Goal: Entertainment & Leisure: Browse casually

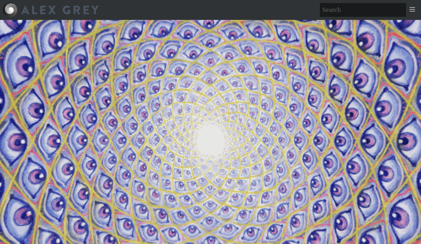
click at [303, 148] on video "Your browser does not support the video tag." at bounding box center [211, 142] width 622 height 350
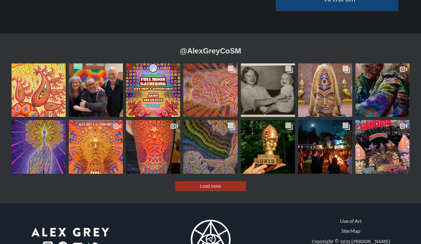
scroll to position [1362, 0]
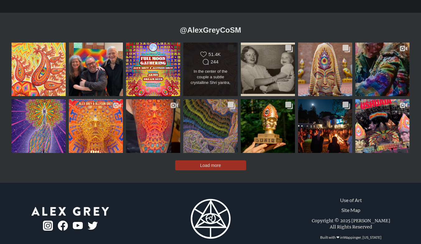
click at [211, 69] on div "In the center of the couple a subtle crystalline Shri yantra, one of the most a…" at bounding box center [211, 77] width 44 height 17
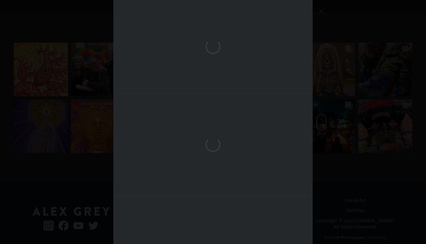
scroll to position [311, 0]
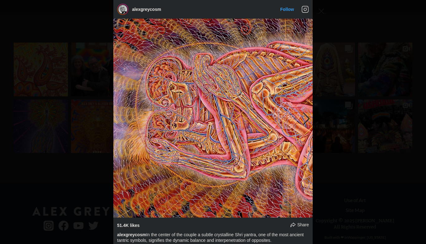
click at [273, 75] on img "Instagram Feed popup" at bounding box center [212, 118] width 199 height 199
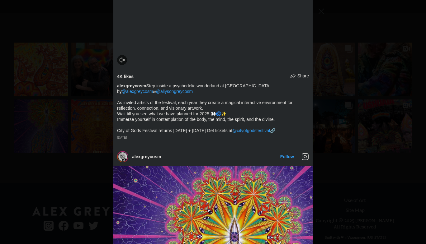
scroll to position [1472, 0]
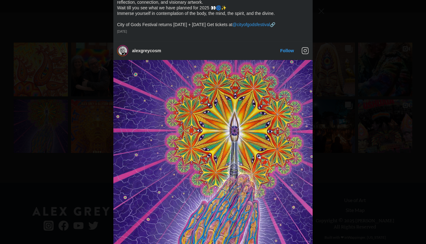
scroll to position [1555, 0]
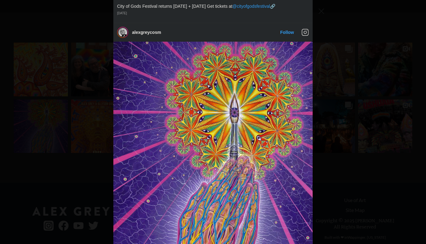
drag, startPoint x: 316, startPoint y: 105, endPoint x: 338, endPoint y: 93, distance: 25.1
click at [338, 93] on div "alexgreycosm Follow" at bounding box center [213, 122] width 426 height 244
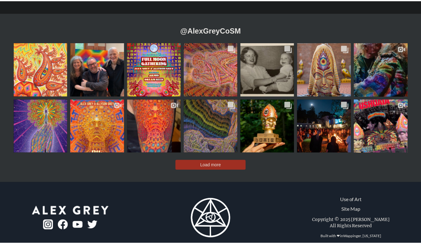
scroll to position [1362, 0]
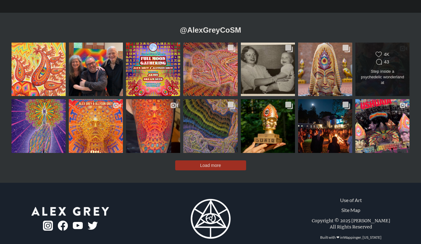
click at [377, 69] on div "Step inside a psychedelic wonderland at [GEOGRAPHIC_DATA] by @alexgreycosm & @a…" at bounding box center [383, 77] width 44 height 17
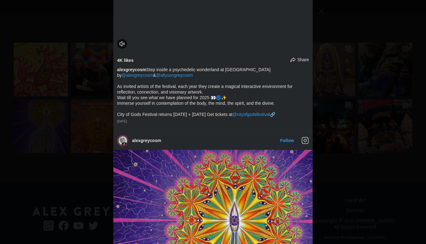
scroll to position [1458, 0]
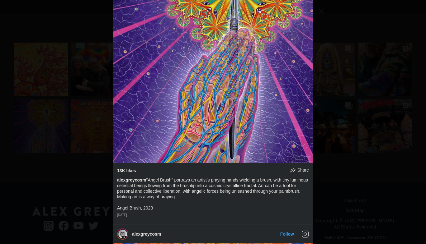
scroll to position [1666, 0]
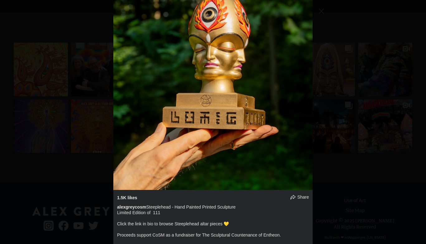
scroll to position [2869, 0]
